Goal: Information Seeking & Learning: Learn about a topic

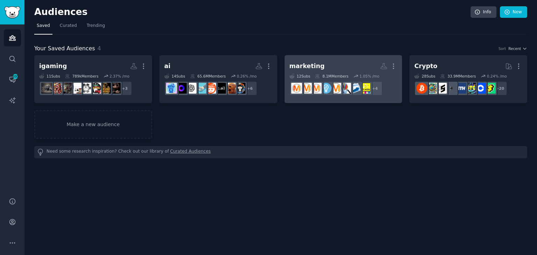
click at [335, 66] on h2 "marketing More" at bounding box center [343, 66] width 108 height 12
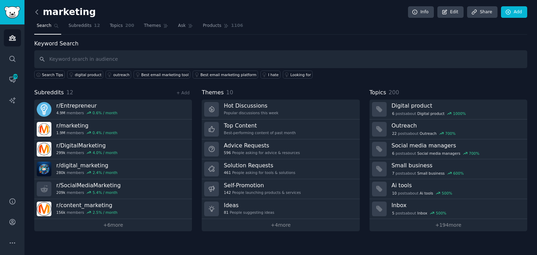
click at [36, 9] on icon at bounding box center [36, 11] width 7 height 7
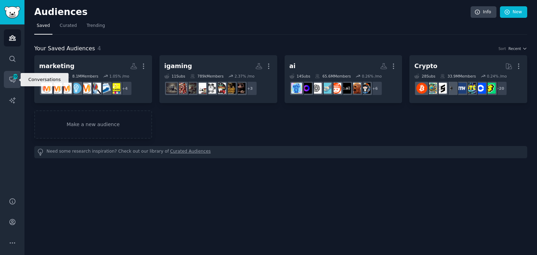
click at [13, 78] on span "200" at bounding box center [15, 76] width 6 height 5
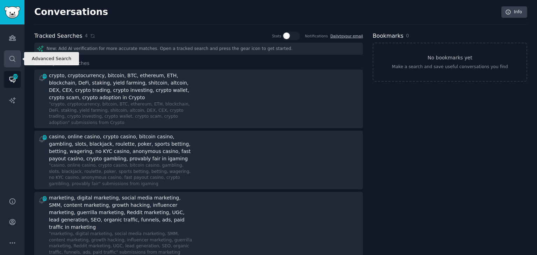
click at [11, 56] on icon "Sidebar" at bounding box center [12, 58] width 7 height 7
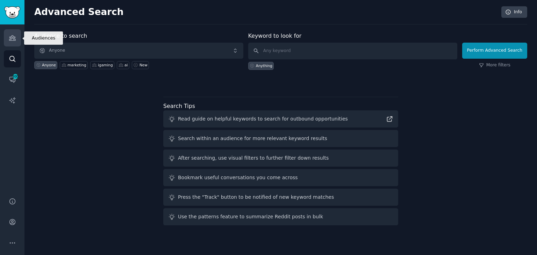
click at [12, 38] on icon "Sidebar" at bounding box center [12, 37] width 7 height 7
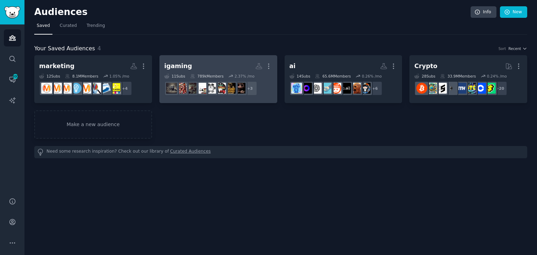
click at [210, 64] on h2 "igaming More" at bounding box center [218, 66] width 108 height 12
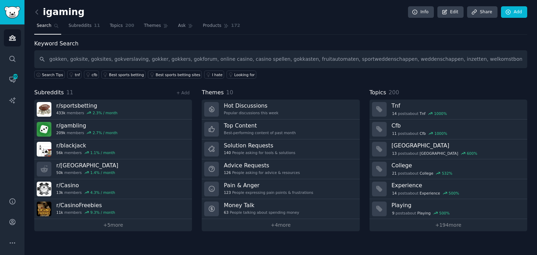
type input "gokken, goksite, goksites, gokverslaving, gokker, gokkers, gokforum, online cas…"
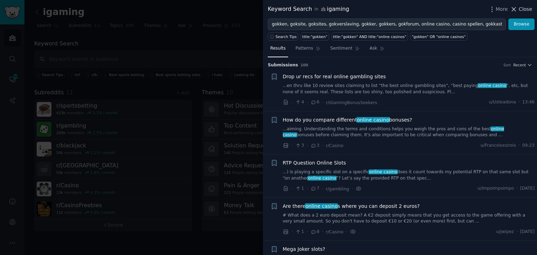
click at [523, 7] on span "Close" at bounding box center [525, 9] width 13 height 7
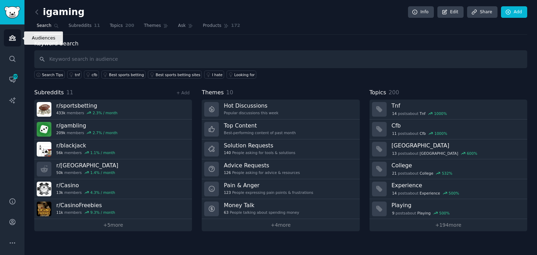
click at [12, 40] on icon "Sidebar" at bounding box center [12, 38] width 6 height 5
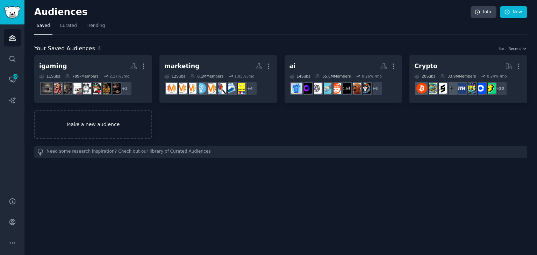
click at [99, 132] on link "Make a new audience" at bounding box center [93, 124] width 118 height 28
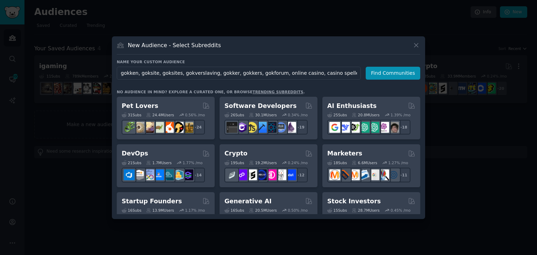
scroll to position [0, 229]
type input "gokken, goksite, goksites, gokverslaving, gokker, gokkers, gokforum, online cas…"
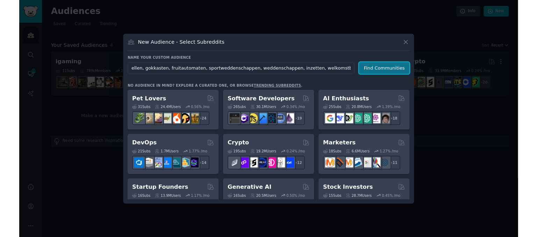
scroll to position [0, 0]
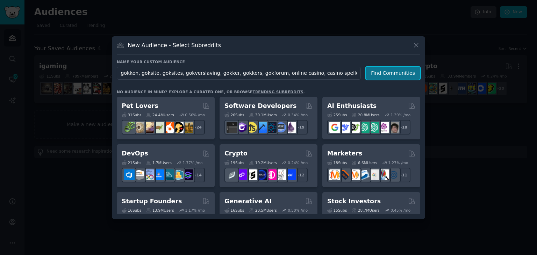
click at [390, 71] on button "Find Communities" at bounding box center [393, 73] width 55 height 13
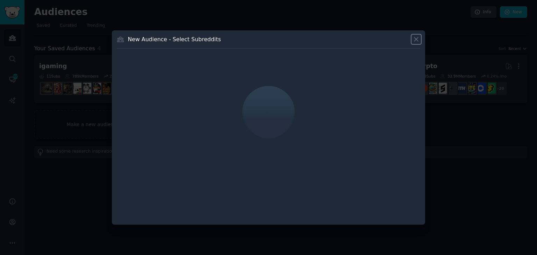
click at [420, 39] on button at bounding box center [416, 39] width 8 height 8
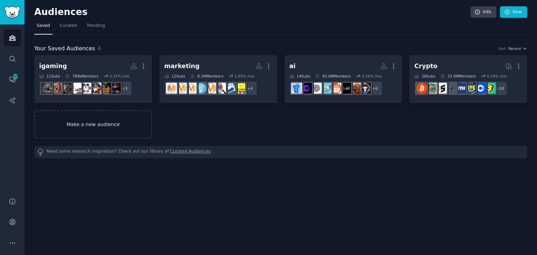
click at [96, 130] on link "Make a new audience" at bounding box center [93, 124] width 118 height 28
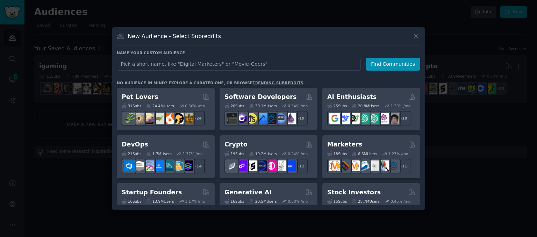
click at [419, 30] on div "New Audience - Select Subreddits Name your custom audience Audience Name Find C…" at bounding box center [268, 118] width 313 height 183
click at [418, 36] on icon at bounding box center [415, 36] width 7 height 7
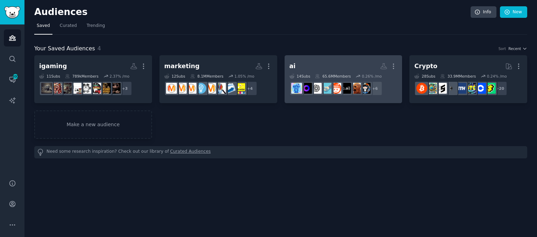
click at [325, 59] on link "ai More 14 Sub s 65.6M Members 0.26 % /mo + 6" at bounding box center [344, 79] width 118 height 48
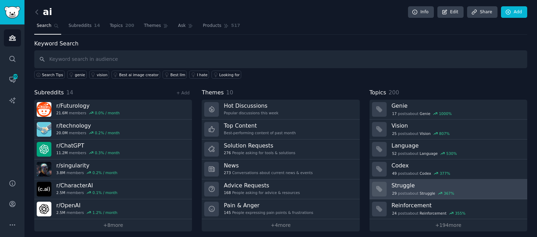
scroll to position [3, 0]
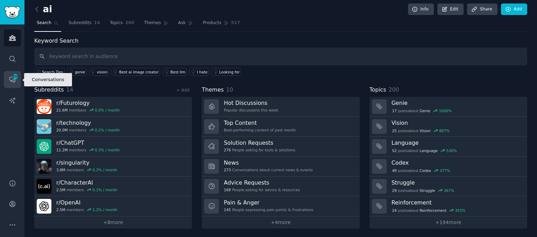
click at [8, 82] on link "Conversations 300" at bounding box center [12, 79] width 17 height 17
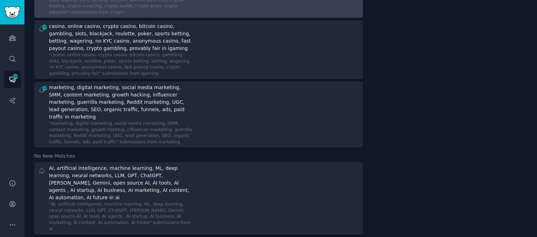
scroll to position [110, 0]
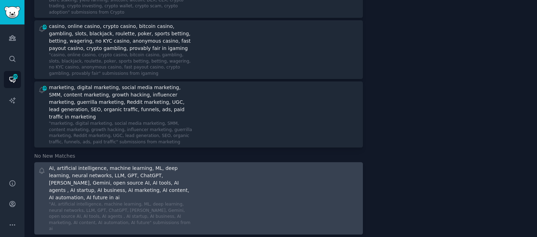
click at [216, 179] on div at bounding box center [281, 198] width 156 height 67
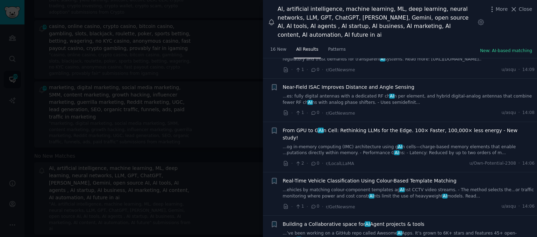
scroll to position [121, 0]
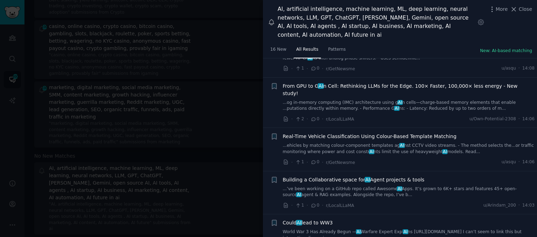
click at [408, 100] on link "...og in-memory computing (IMC) architecture using g AI n cells—charge-based me…" at bounding box center [409, 106] width 252 height 12
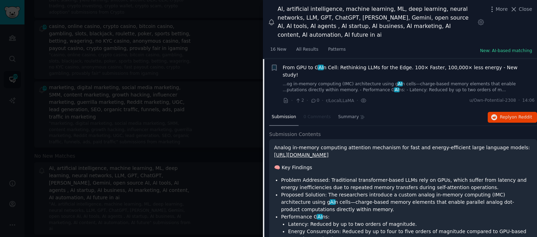
scroll to position [140, 0]
click at [515, 114] on span "on Reddit" at bounding box center [522, 116] width 20 height 5
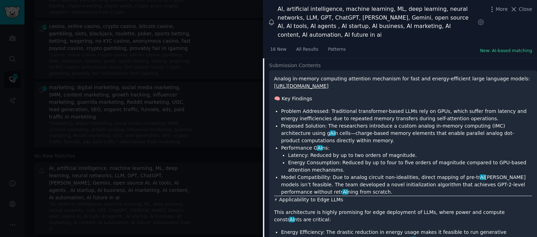
scroll to position [0, 0]
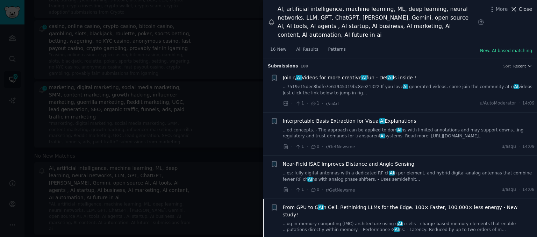
click at [521, 12] on span "Close" at bounding box center [525, 9] width 13 height 7
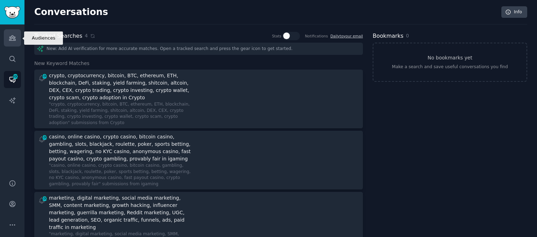
click at [12, 41] on icon "Sidebar" at bounding box center [12, 37] width 7 height 7
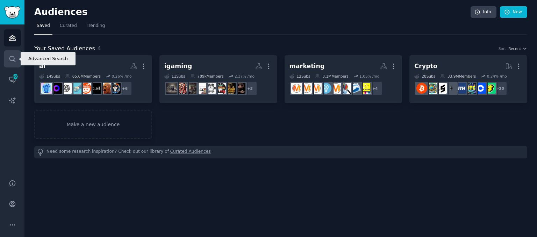
click at [7, 63] on link "Search" at bounding box center [12, 58] width 17 height 17
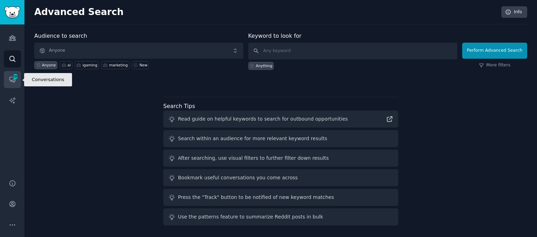
click at [11, 75] on link "Conversations 300" at bounding box center [12, 79] width 17 height 17
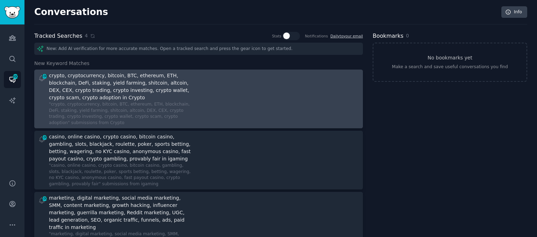
click at [156, 77] on div "crypto, cryptocurrency, bitcoin, BTC, ethereum, ETH, blockchain, DeFi, staking,…" at bounding box center [121, 86] width 144 height 29
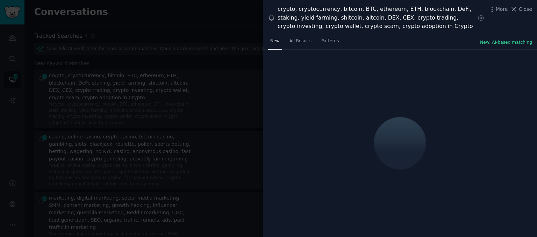
click at [273, 43] on span "New" at bounding box center [274, 41] width 9 height 6
click at [295, 42] on link "All Results" at bounding box center [300, 43] width 27 height 14
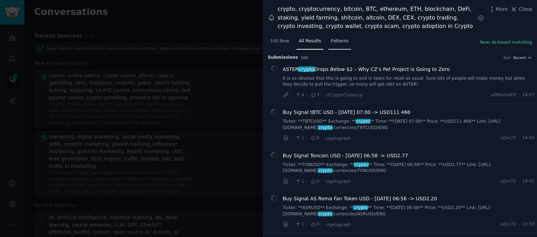
click at [332, 43] on span "Patterns" at bounding box center [339, 41] width 17 height 6
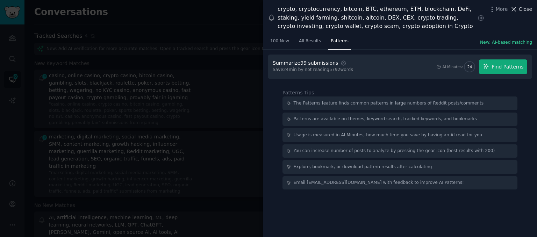
click at [521, 8] on span "Close" at bounding box center [525, 9] width 13 height 7
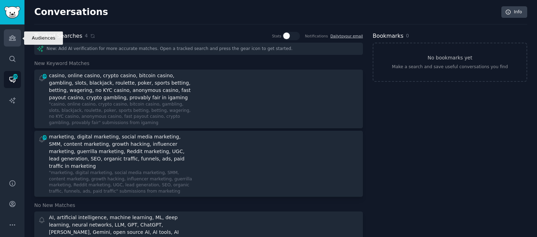
click at [9, 36] on icon "Sidebar" at bounding box center [12, 37] width 7 height 7
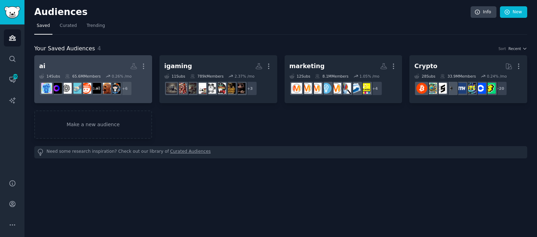
click at [95, 65] on h2 "ai More" at bounding box center [93, 66] width 108 height 12
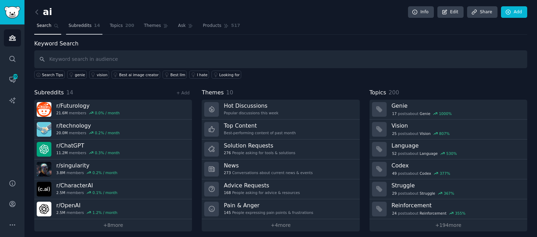
click at [80, 24] on span "Subreddits" at bounding box center [80, 26] width 23 height 6
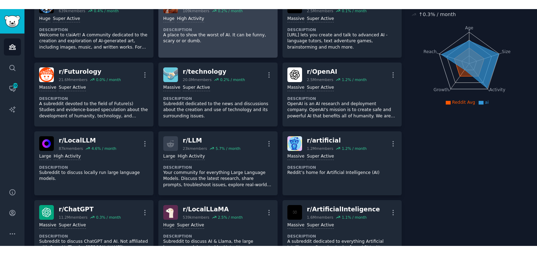
scroll to position [64, 0]
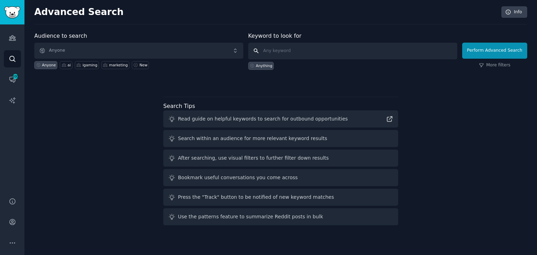
click at [277, 51] on input "text" at bounding box center [352, 51] width 209 height 17
paste input "apuestas, apuestas deportivas, casas de apuestas, casino online, juegos de casi…"
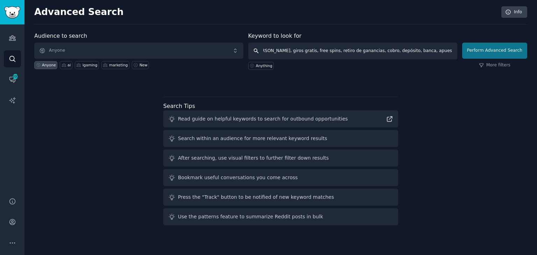
type input "apuestas, apuestas deportivas, casas de apuestas, casino online, juegos de casi…"
click at [500, 47] on button "Perform Advanced Search" at bounding box center [494, 51] width 65 height 16
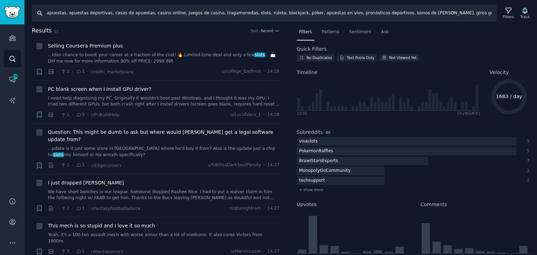
click at [277, 12] on input "apuestas, apuestas deportivas, casas de apuestas, casino online, juegos de casi…" at bounding box center [264, 13] width 465 height 17
drag, startPoint x: 273, startPoint y: 14, endPoint x: 0, endPoint y: 28, distance: 273.4
click at [0, 28] on div "Audiences Search Conversations 200 AI Reports Help Account More Search apuestas…" at bounding box center [268, 127] width 537 height 255
drag, startPoint x: 57, startPoint y: 15, endPoint x: 426, endPoint y: 19, distance: 369.1
click at [426, 19] on input "póker, apuestas en vivo, pronósticos deportivos, bonos de bienvenida, giros gra…" at bounding box center [264, 13] width 465 height 17
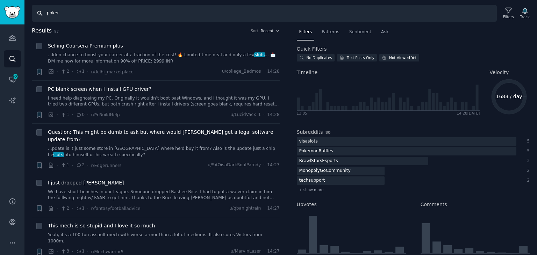
type input "póker"
